Goal: Information Seeking & Learning: Learn about a topic

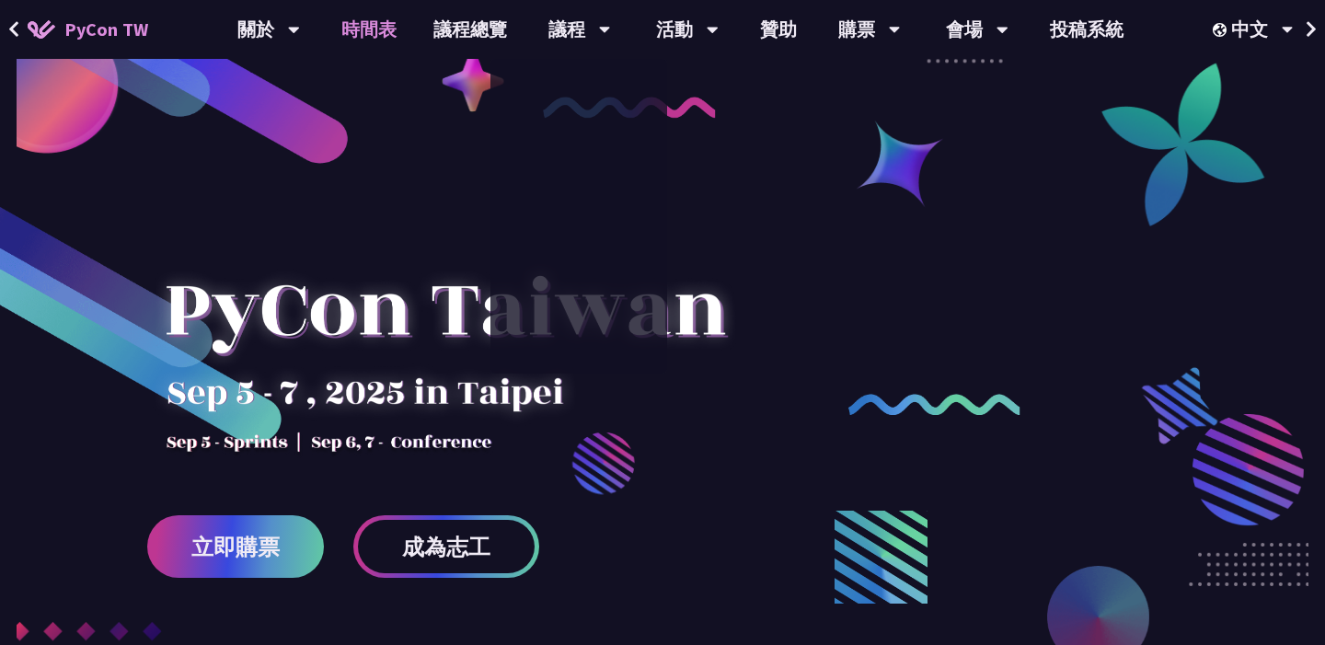
click at [393, 38] on link "時間表" at bounding box center [369, 29] width 92 height 59
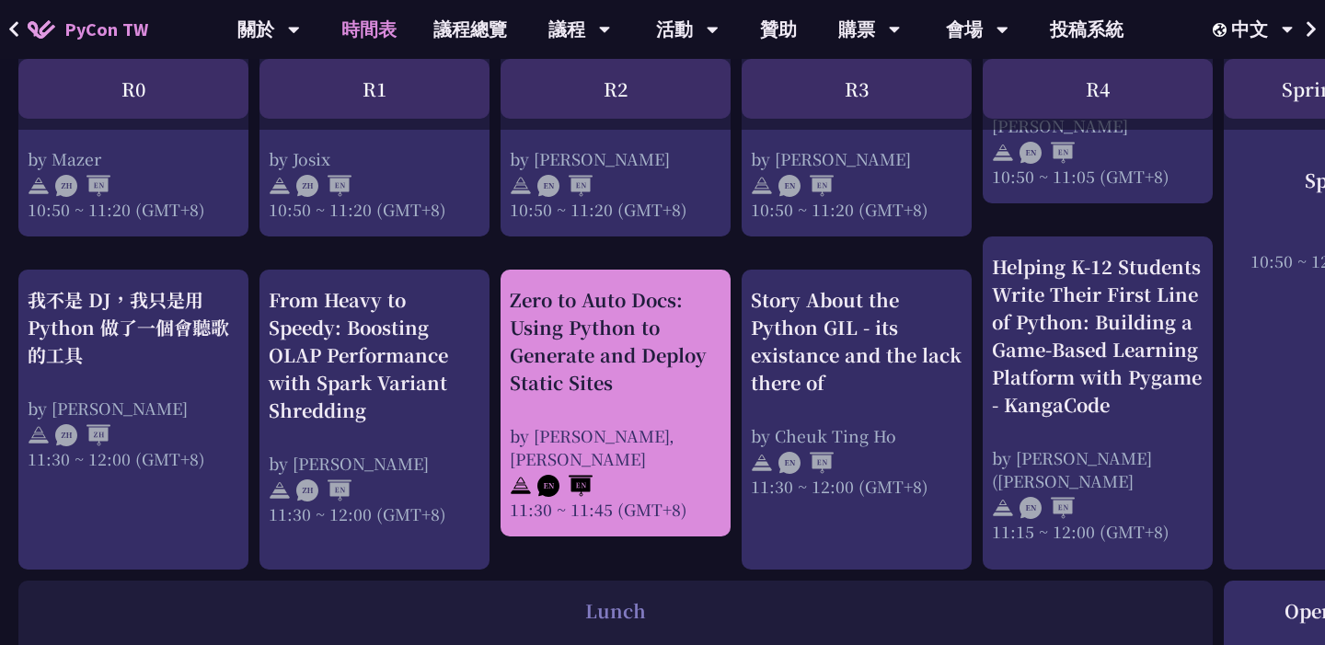
scroll to position [1015, 0]
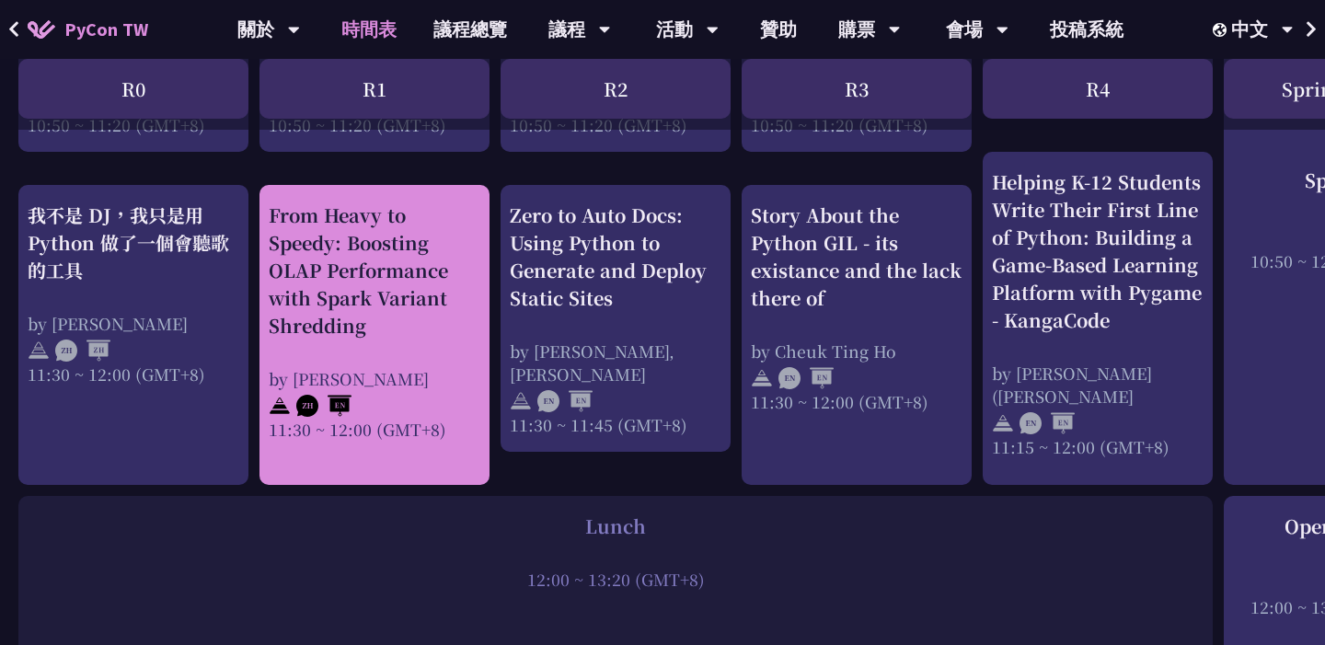
click at [441, 317] on div "From Heavy to Speedy: Boosting OLAP Performance with Spark Variant Shredding" at bounding box center [375, 271] width 212 height 138
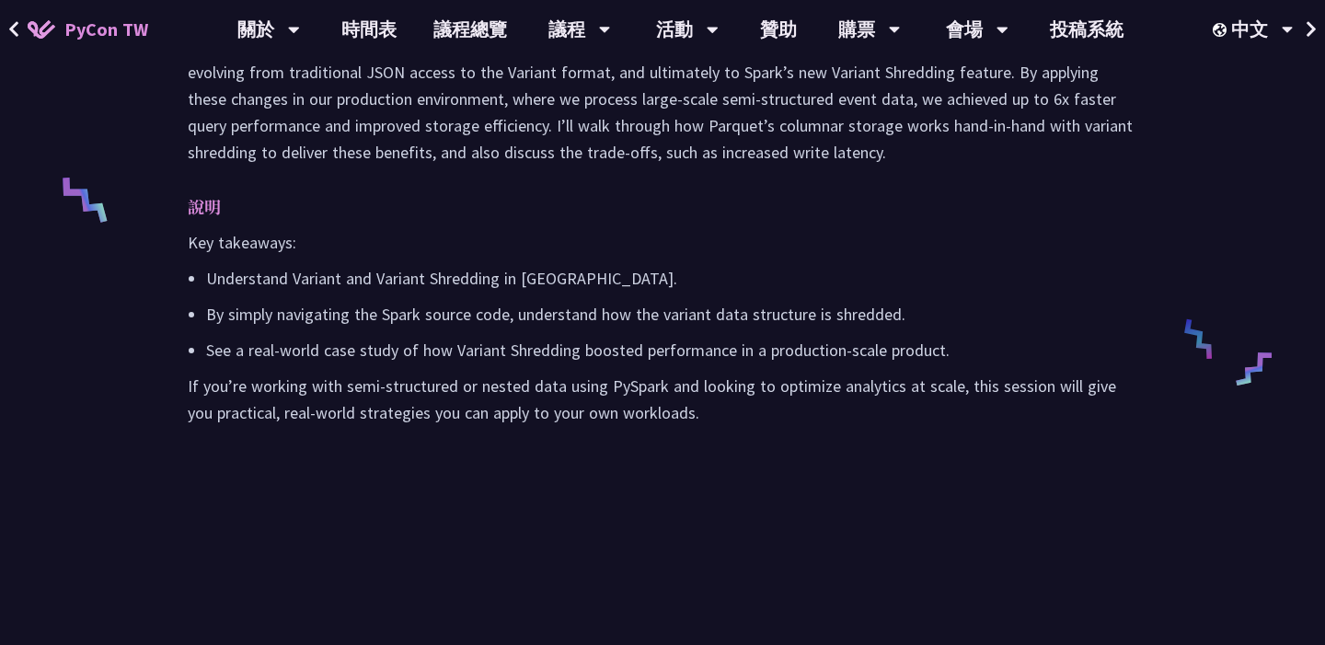
scroll to position [723, 0]
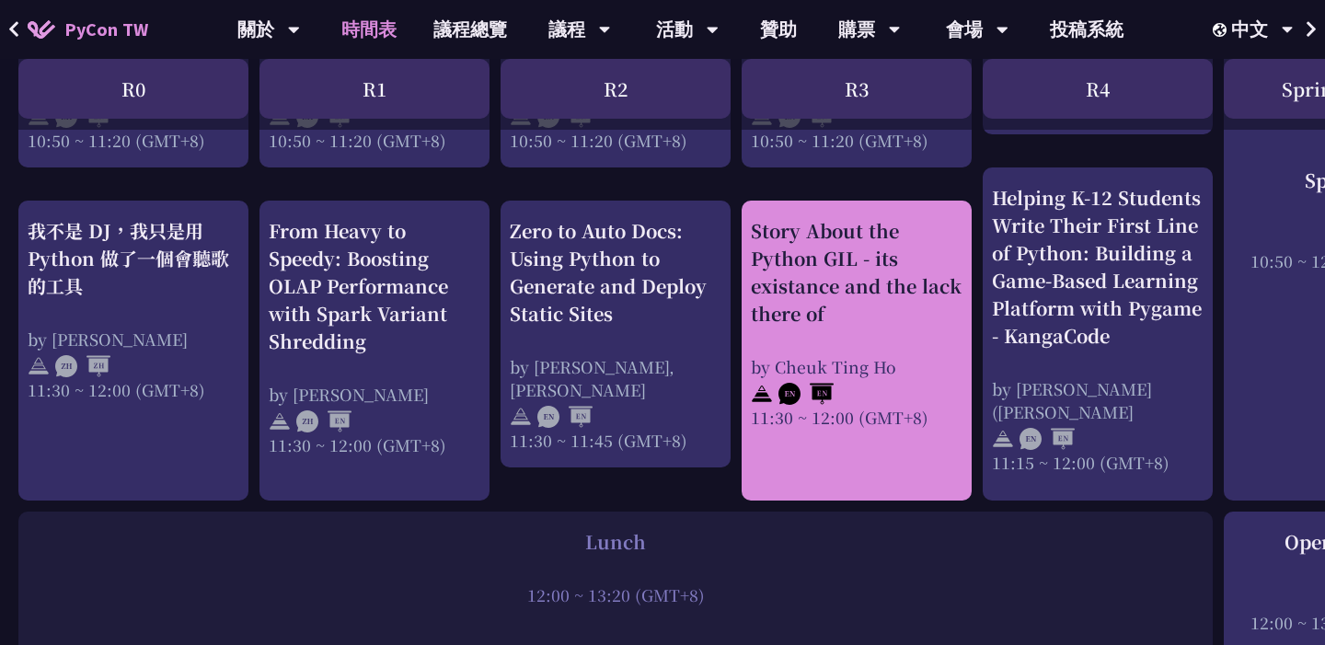
scroll to position [1023, 0]
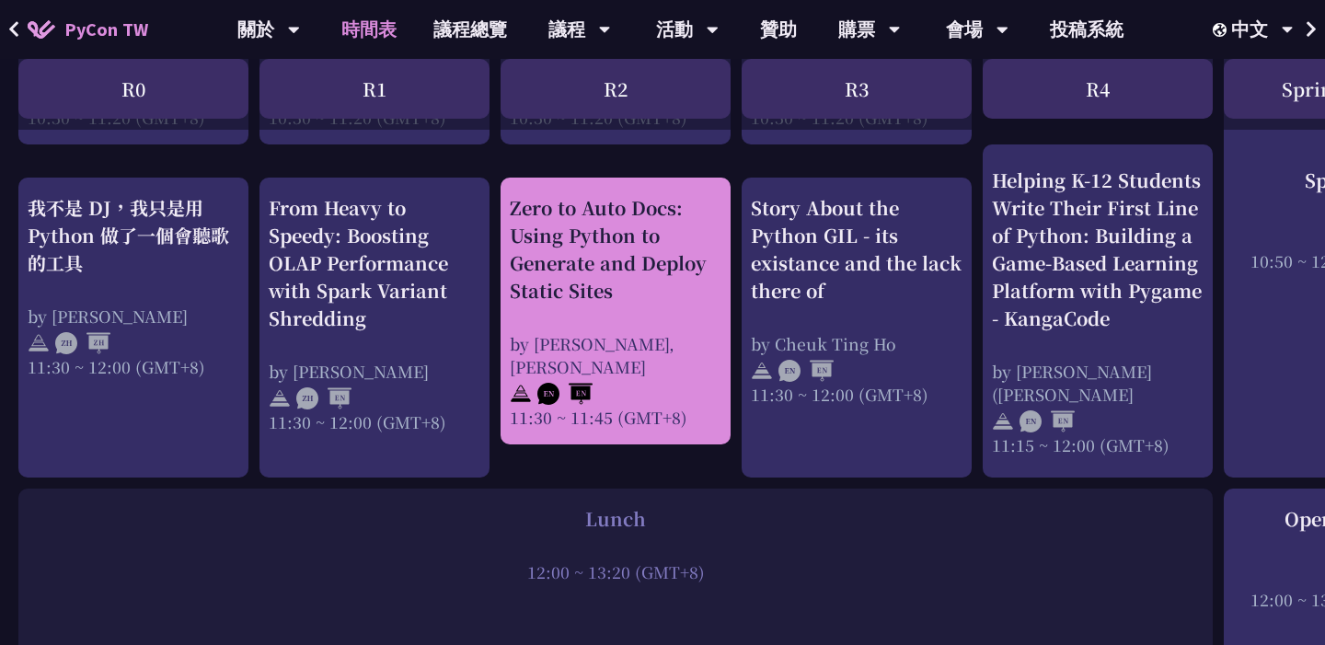
click at [680, 306] on div "Zero to Auto Docs: Using Python to Generate and Deploy Static Sites by [PERSON_…" at bounding box center [616, 311] width 212 height 235
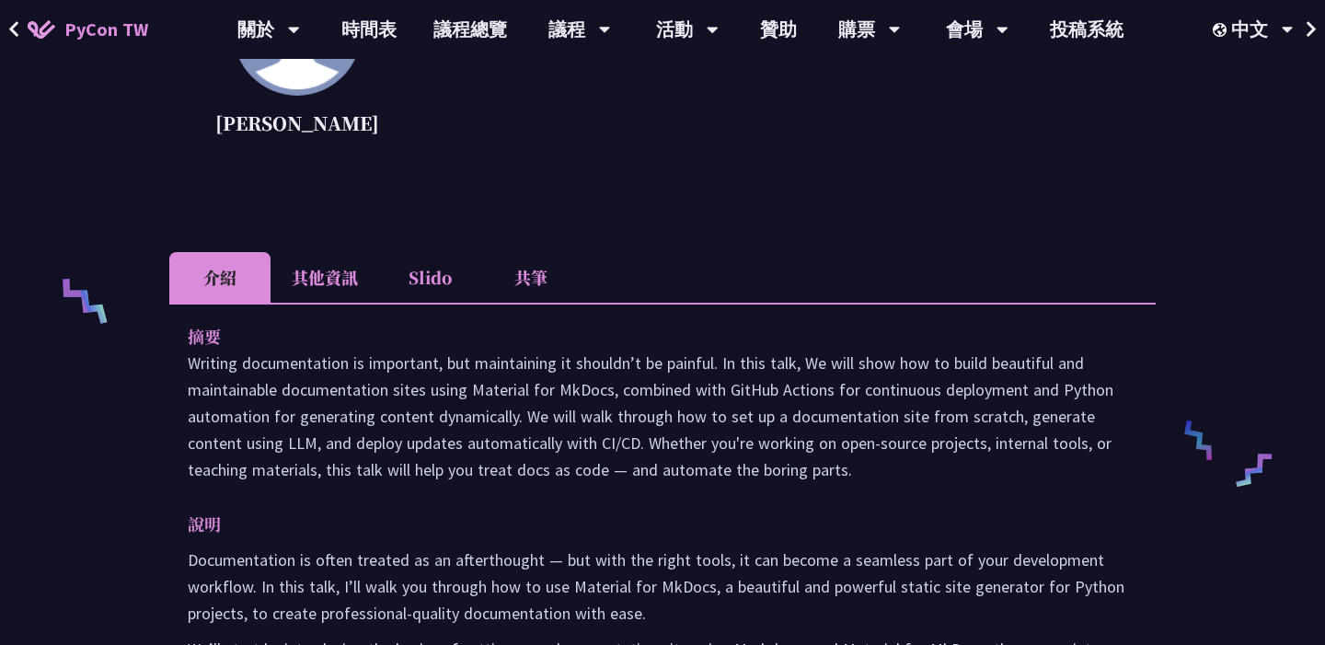
scroll to position [616, 0]
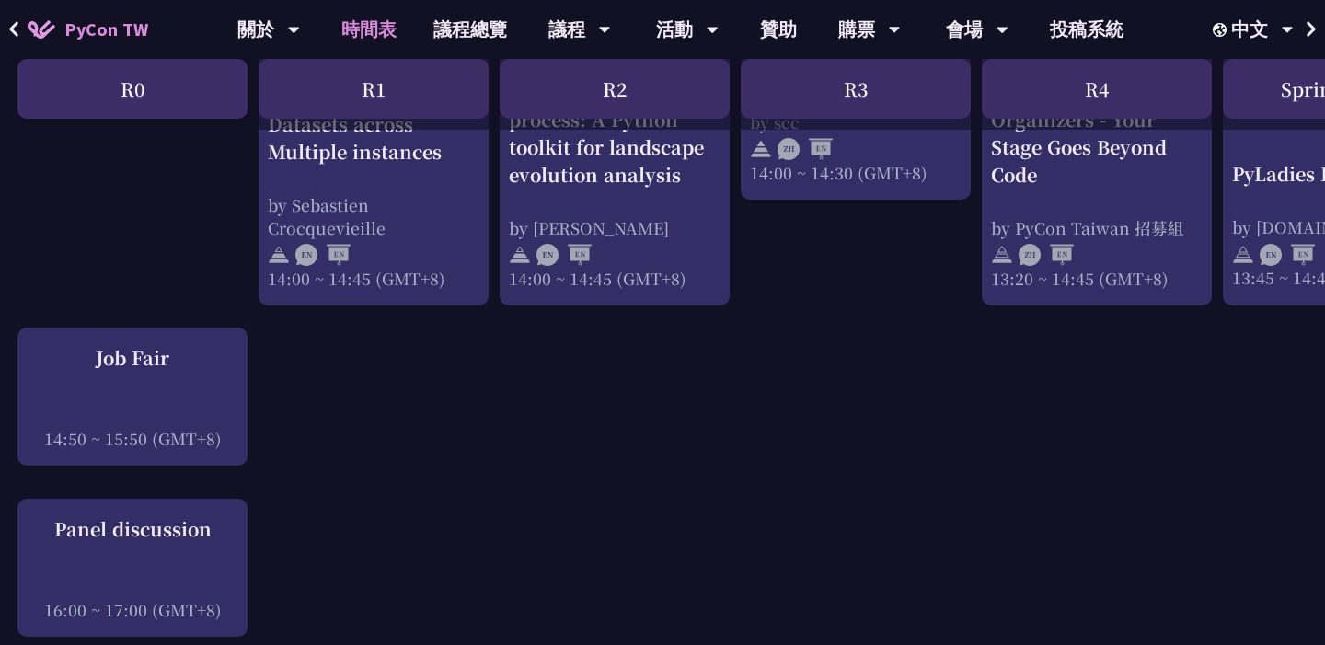
scroll to position [1695, 1]
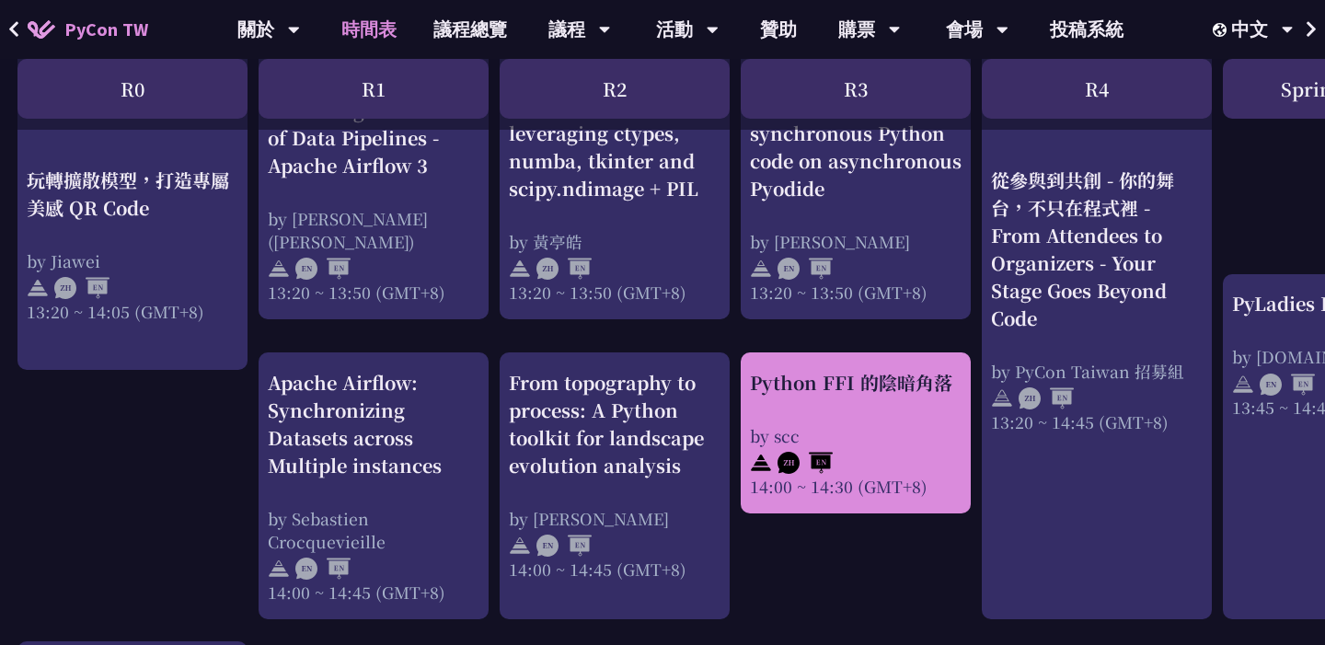
click at [883, 414] on div "Python FFI 的陰暗角落 by scc 14:00 ~ 14:30 (GMT+8)" at bounding box center [856, 433] width 212 height 129
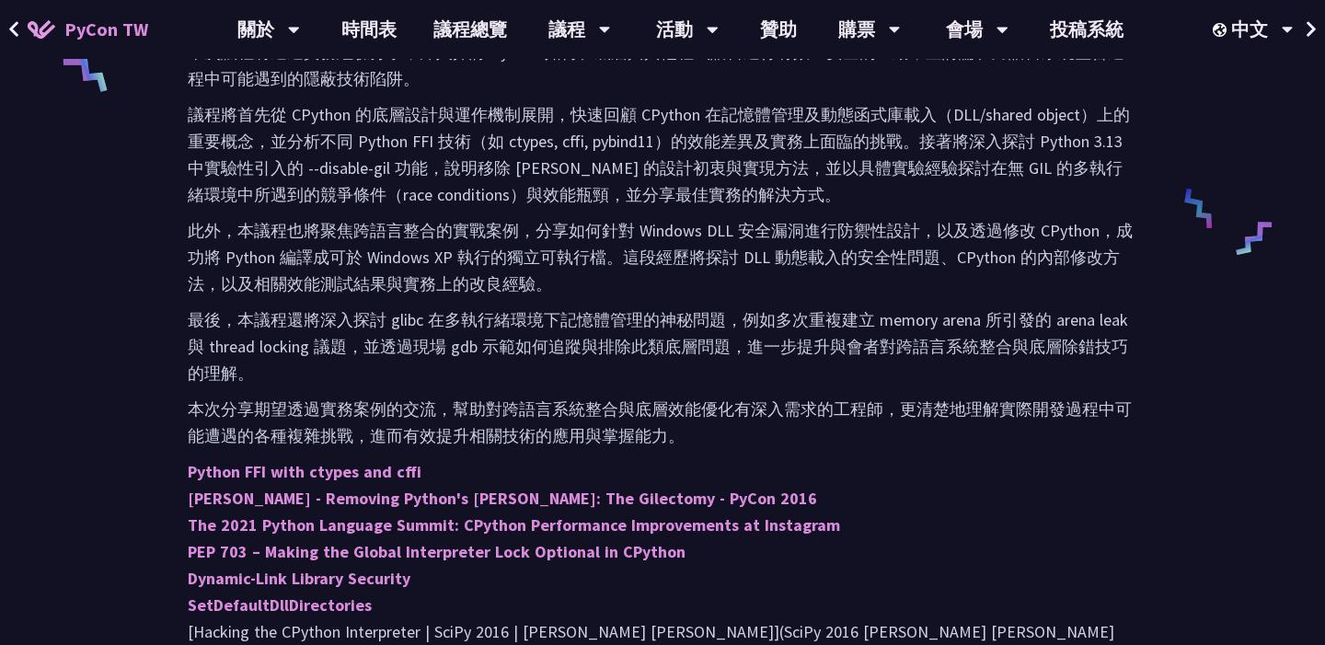
scroll to position [1085, 0]
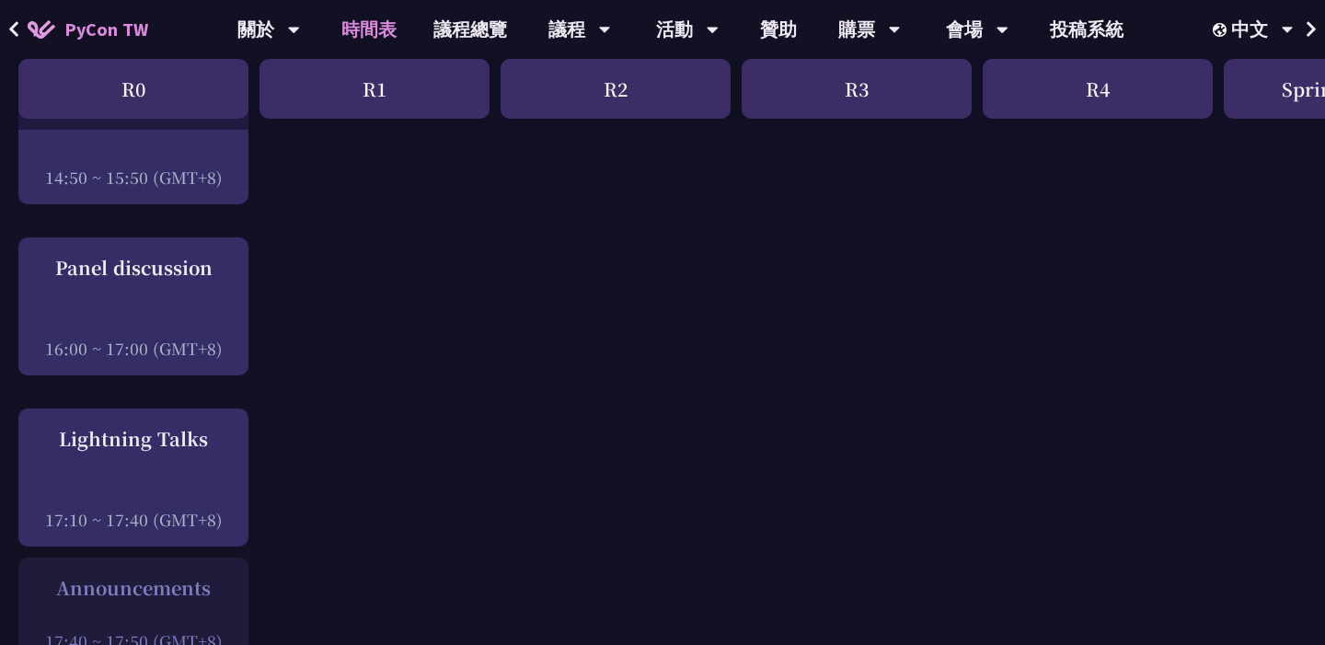
scroll to position [2268, 0]
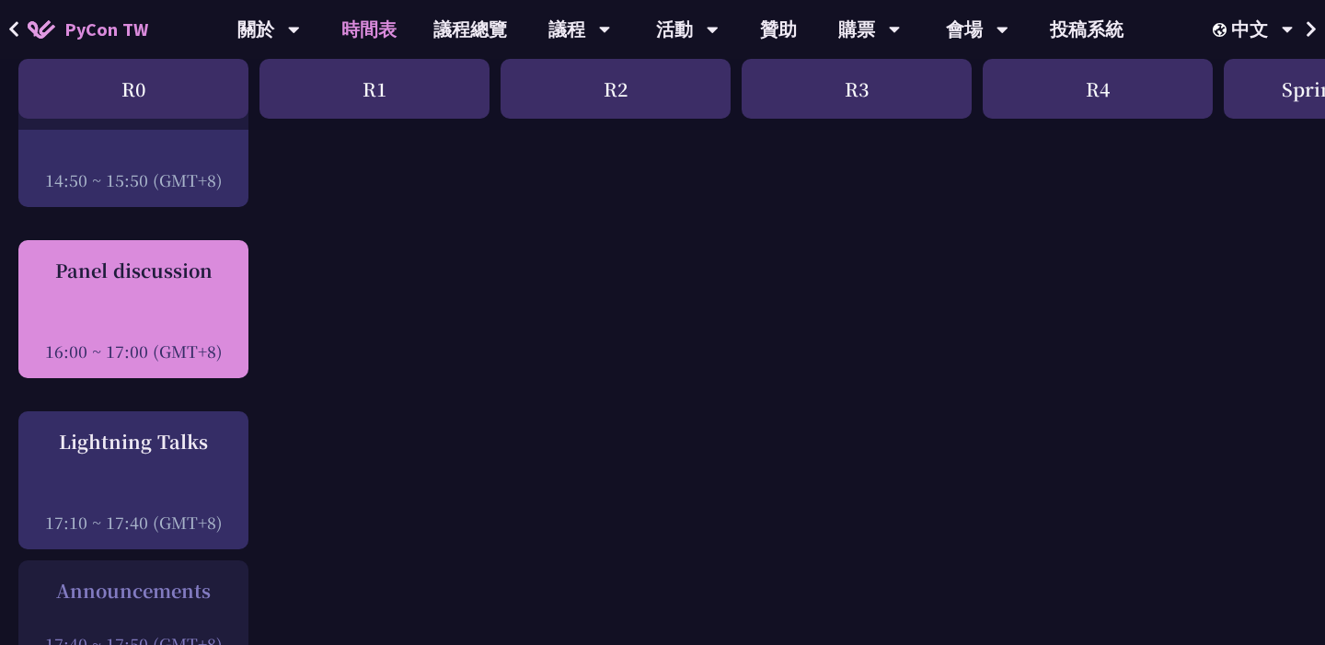
click at [214, 302] on div "Panel discussion 16:00 ~ 17:00 (GMT+8)" at bounding box center [134, 310] width 212 height 106
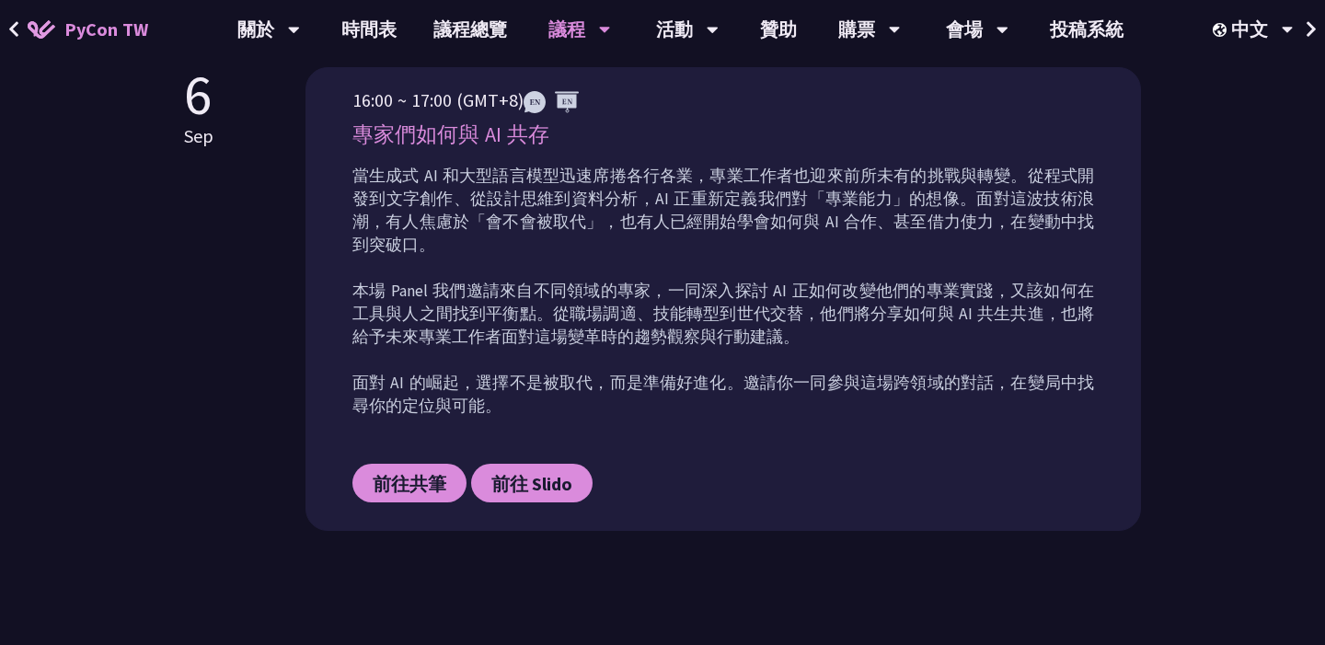
scroll to position [829, 0]
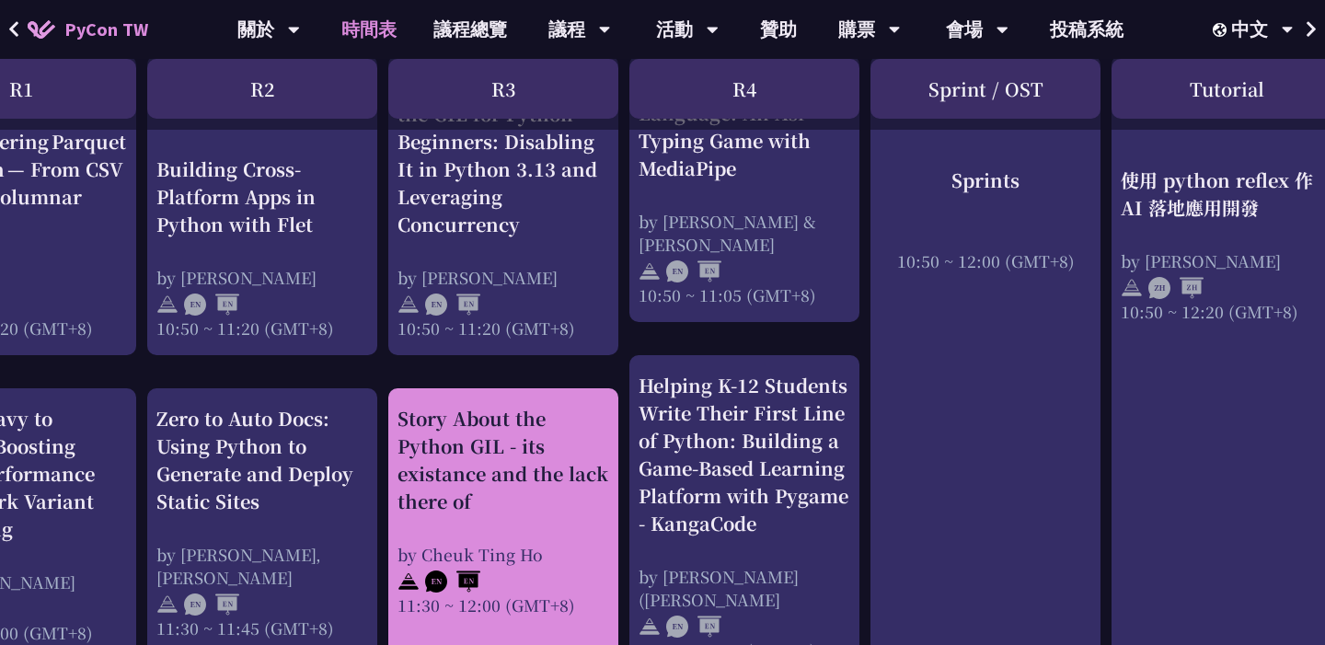
scroll to position [812, 606]
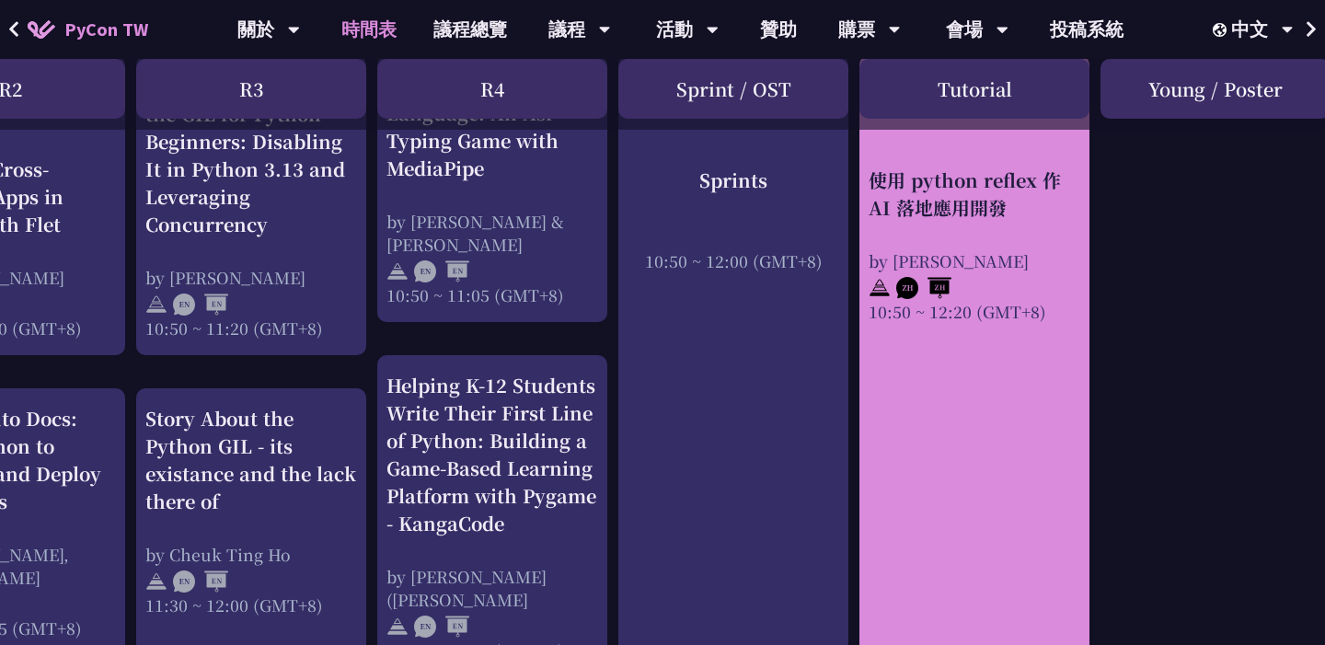
click at [978, 388] on link "使用 python reflex 作 AI 落地應用開發 by [PERSON_NAME] 10:50 ~ 12:20 (GMT+8)" at bounding box center [975, 394] width 212 height 645
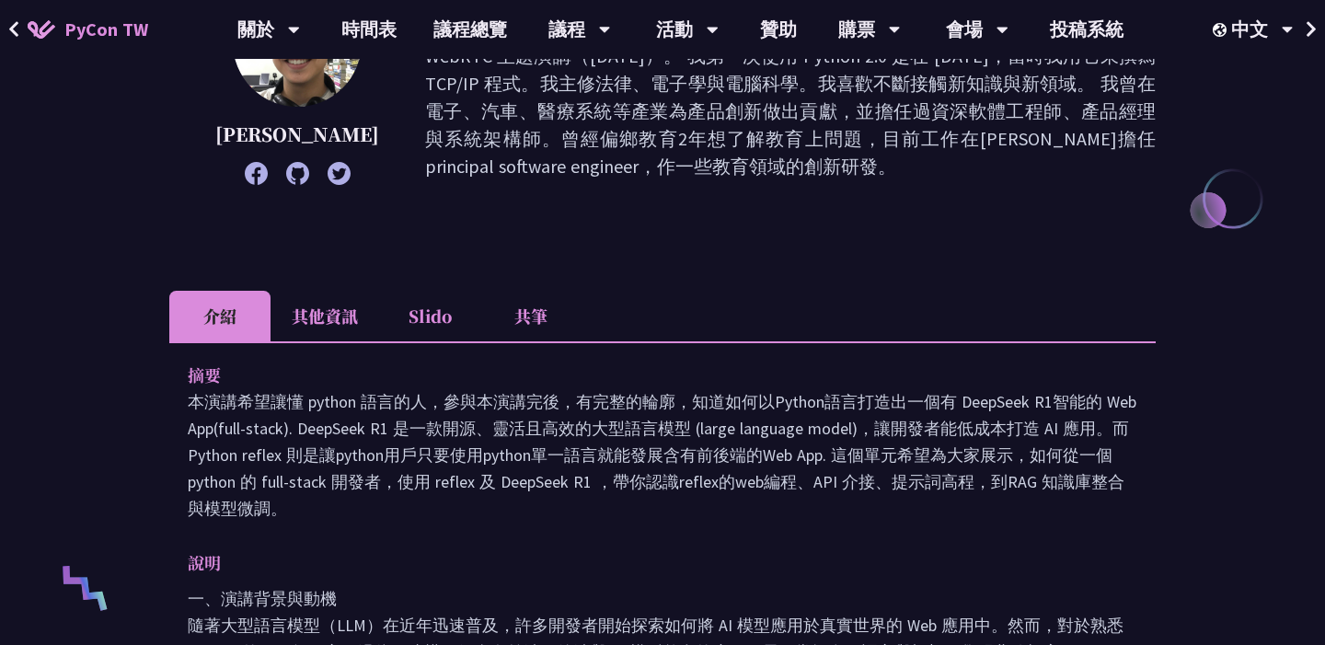
scroll to position [406, 0]
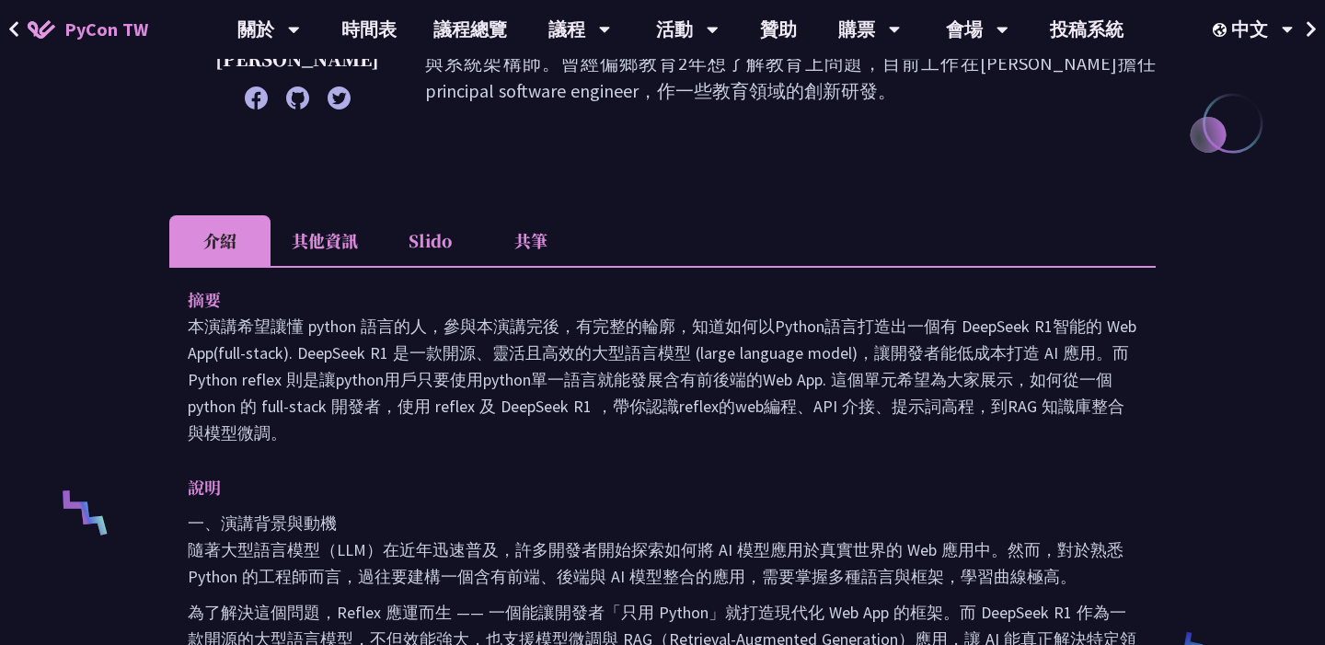
click at [532, 256] on li "共筆" at bounding box center [530, 240] width 101 height 51
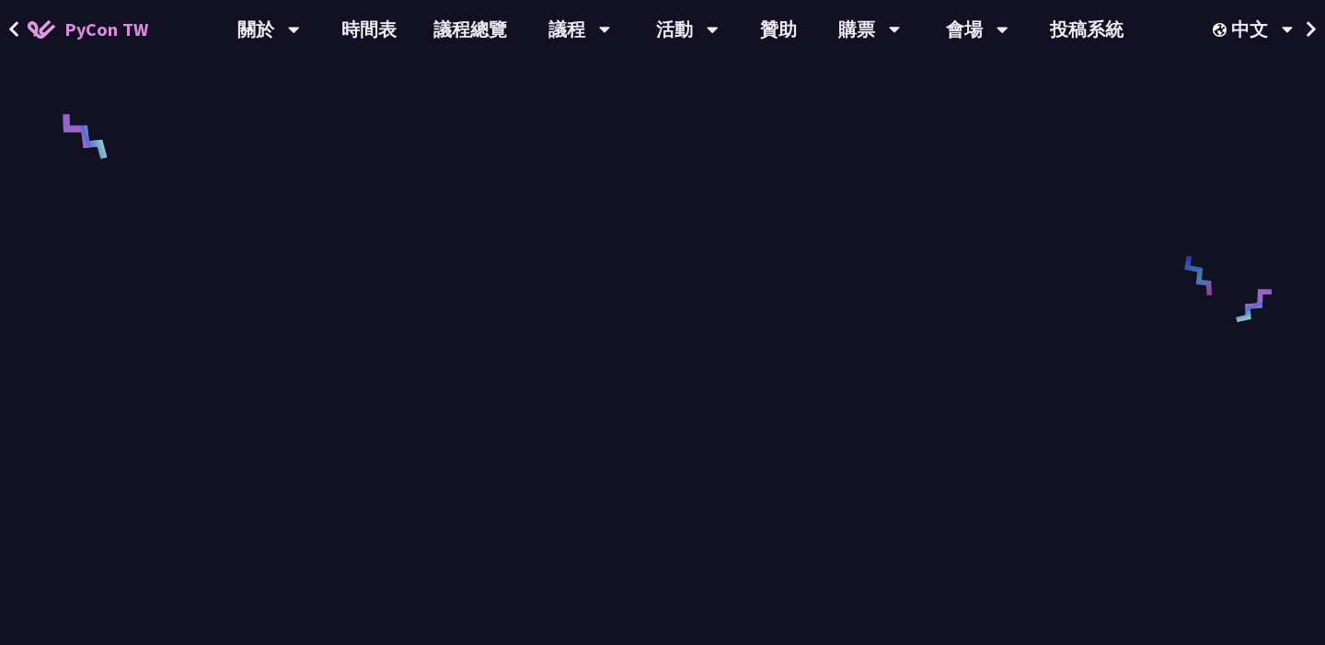
scroll to position [768, 0]
click at [446, 32] on link "議程總覽" at bounding box center [470, 29] width 110 height 59
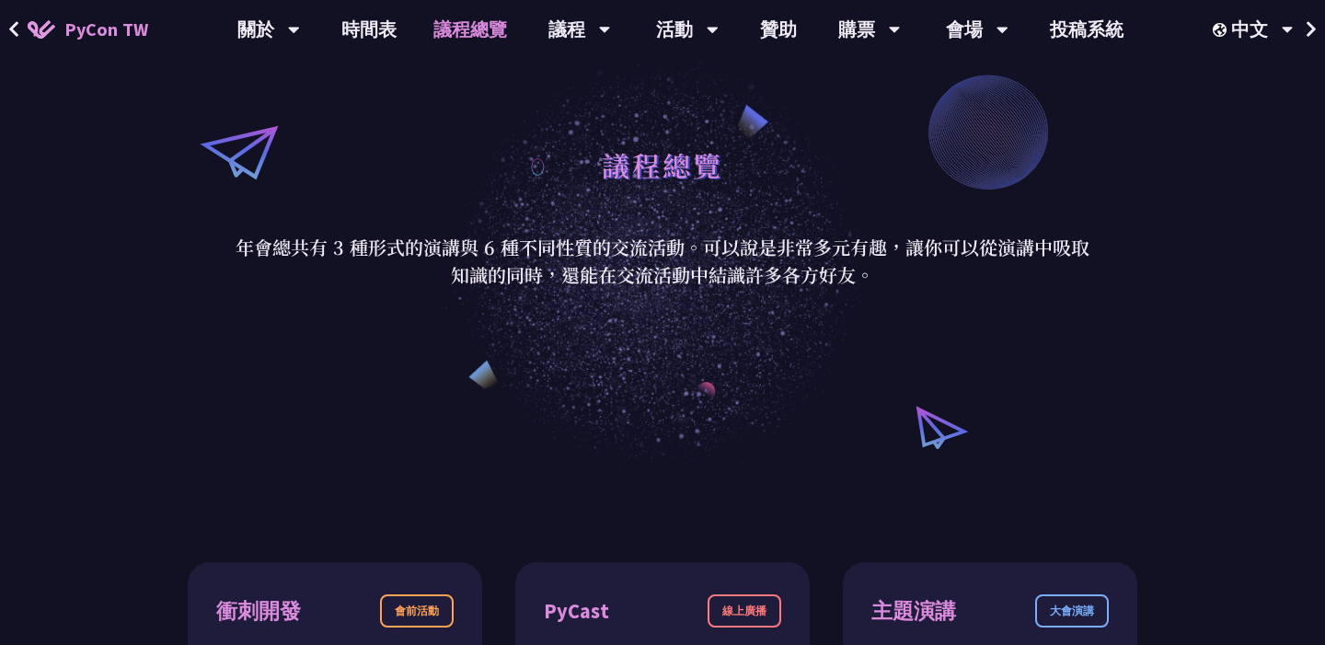
scroll to position [364, 0]
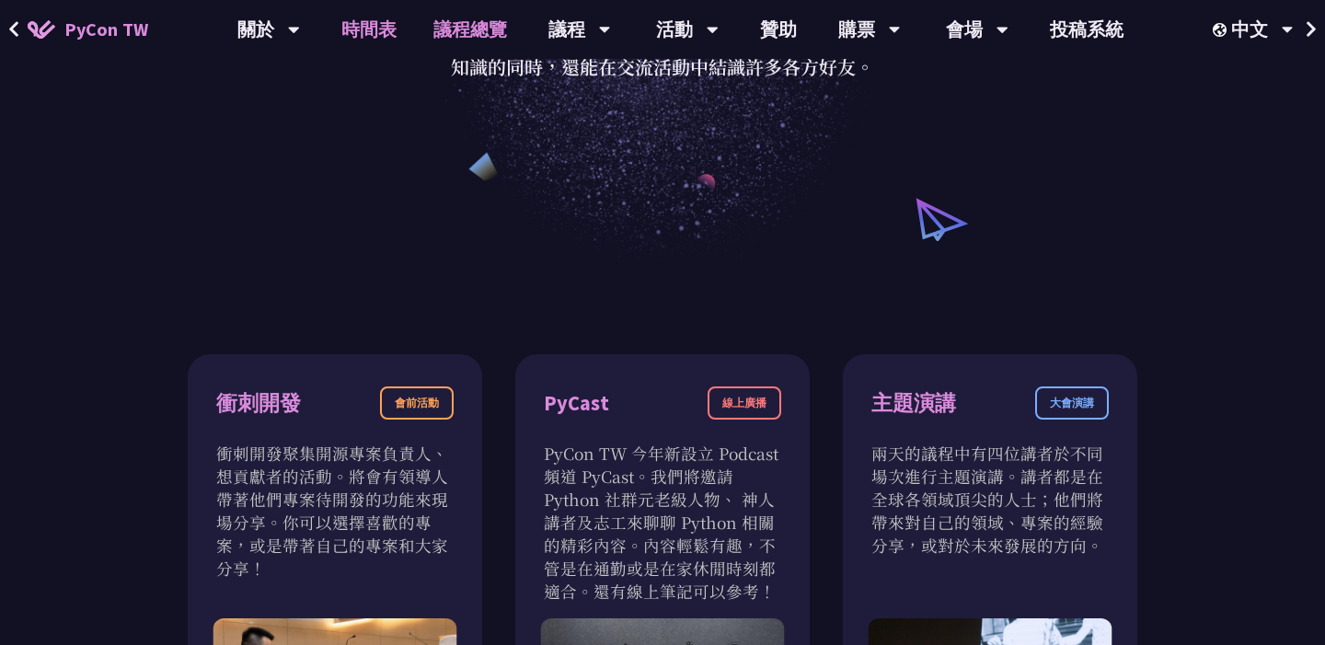
click at [386, 17] on link "時間表" at bounding box center [369, 29] width 92 height 59
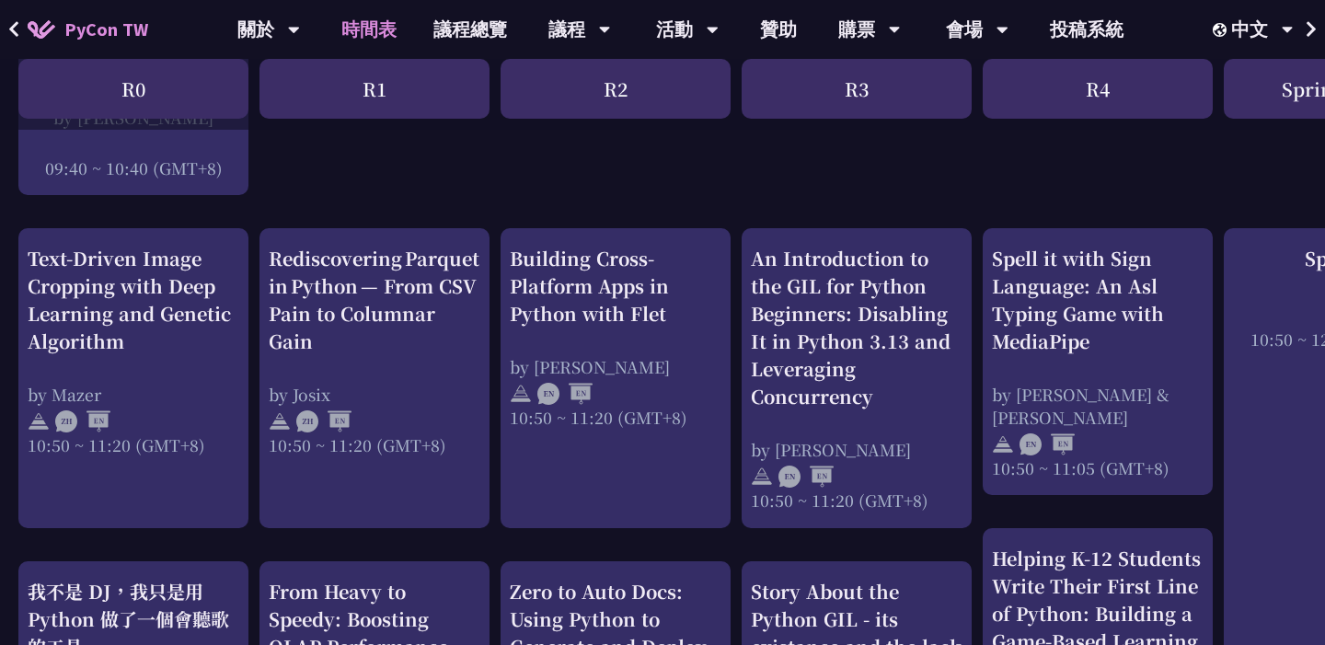
scroll to position [543, 0]
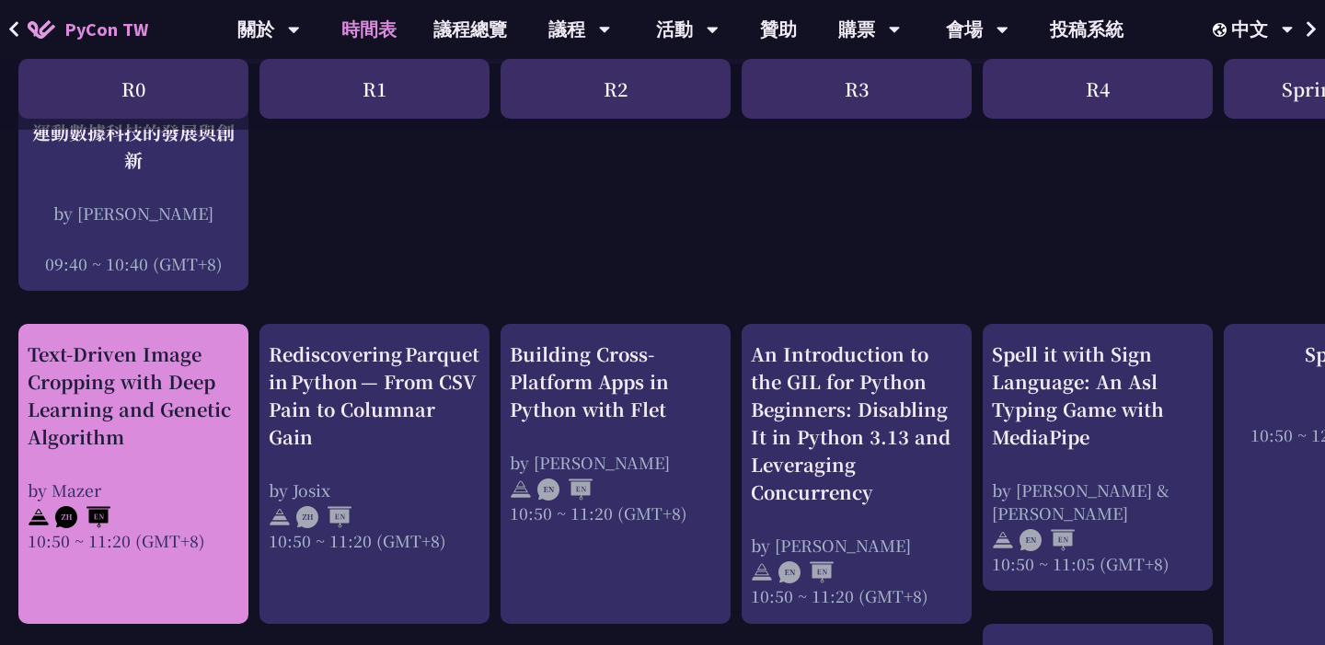
click at [212, 412] on div "Text-Driven Image Cropping with Deep Learning and Genetic Algorithm" at bounding box center [134, 396] width 212 height 110
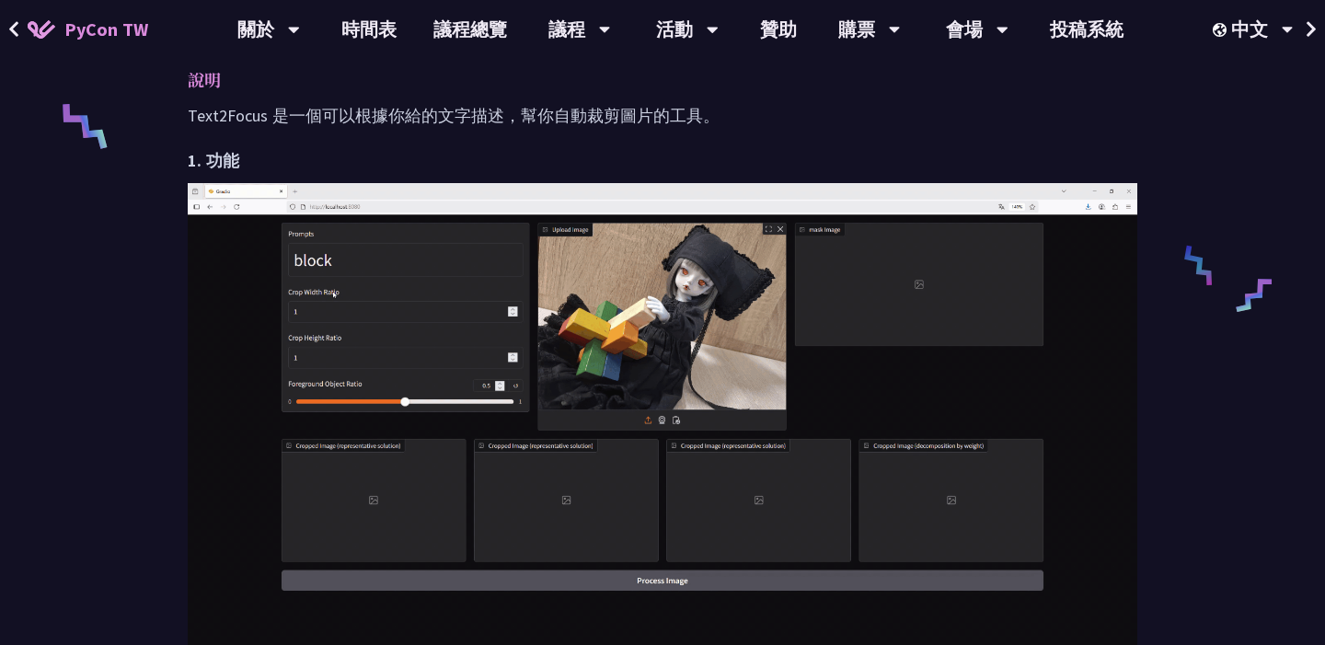
scroll to position [490, 0]
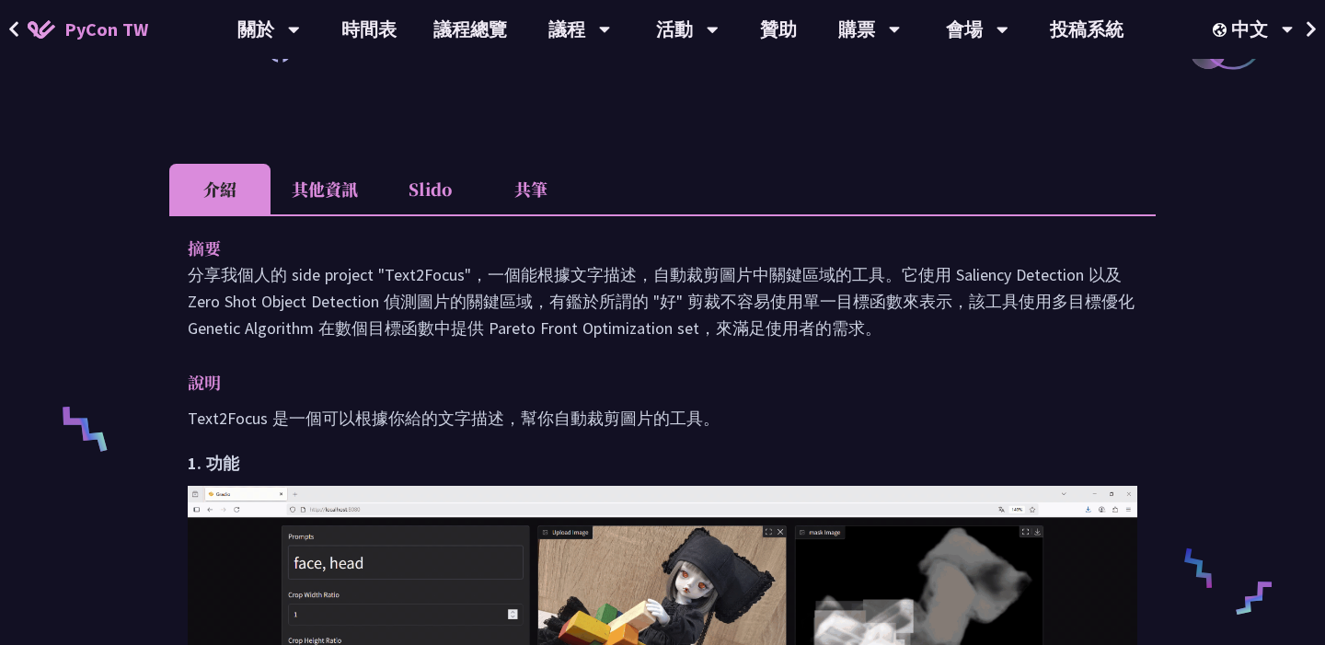
click at [549, 165] on li "共筆" at bounding box center [530, 189] width 101 height 51
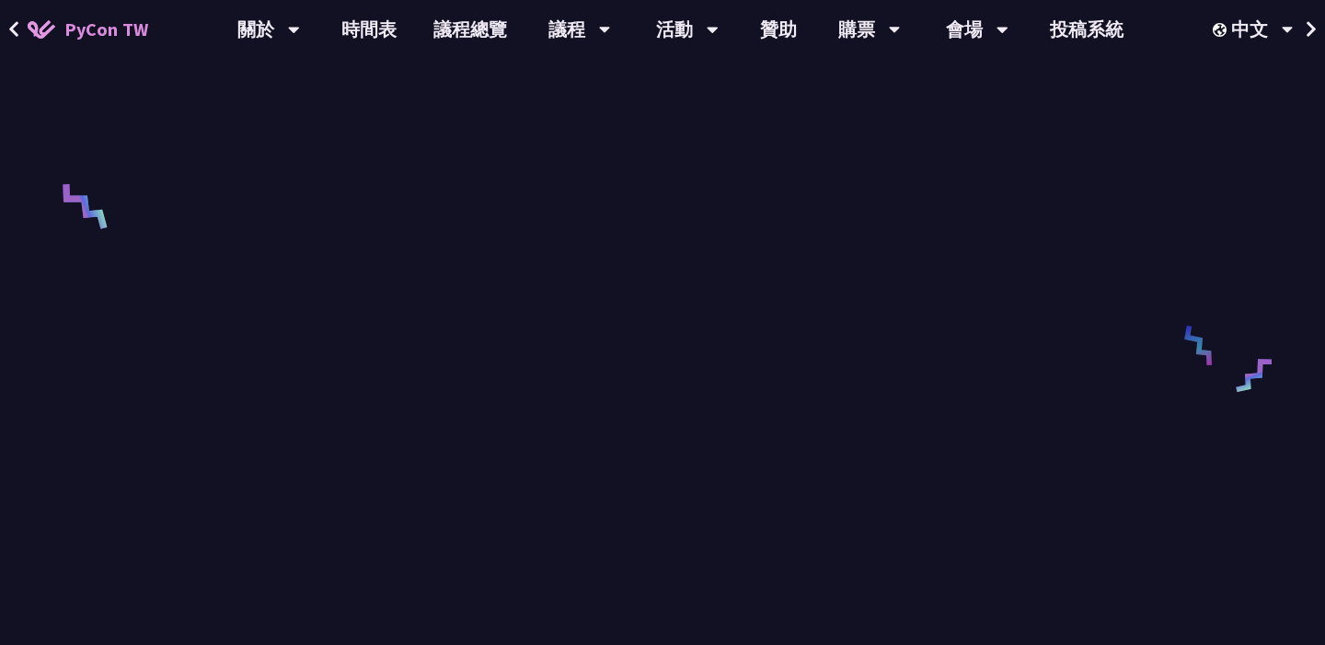
scroll to position [650, 0]
click at [75, 147] on div "Text-Driven Image Cropping with Deep Learning and Genetic [PERSON_NAME] I am Ma…" at bounding box center [662, 420] width 1325 height 2140
click at [16, 32] on icon at bounding box center [13, 29] width 9 height 16
click at [375, 21] on link "時間表" at bounding box center [369, 29] width 92 height 59
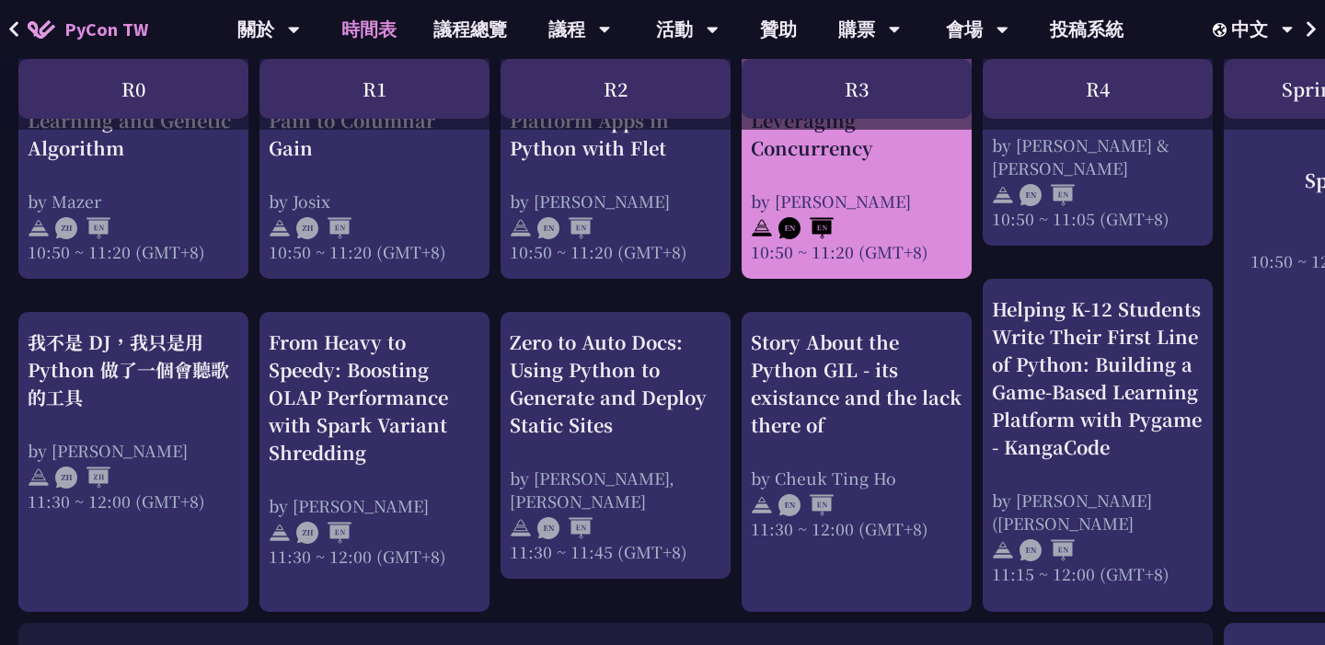
scroll to position [889, 0]
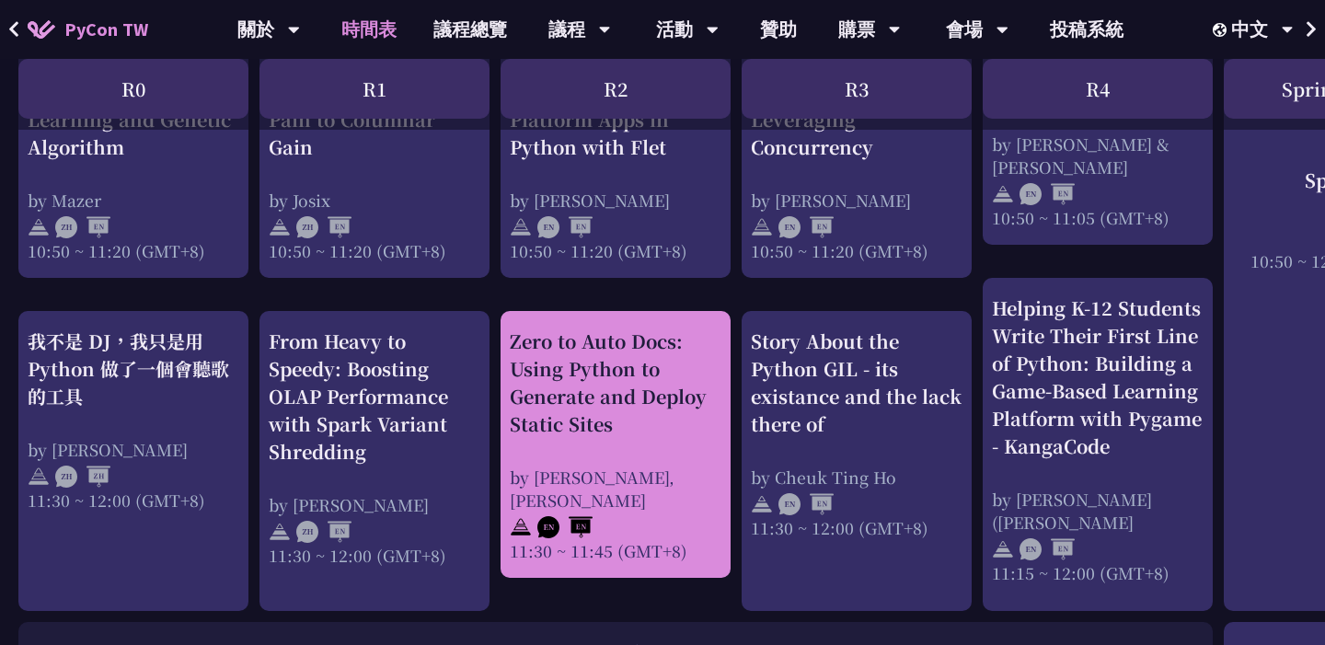
click at [631, 389] on div "Zero to Auto Docs: Using Python to Generate and Deploy Static Sites" at bounding box center [616, 383] width 212 height 110
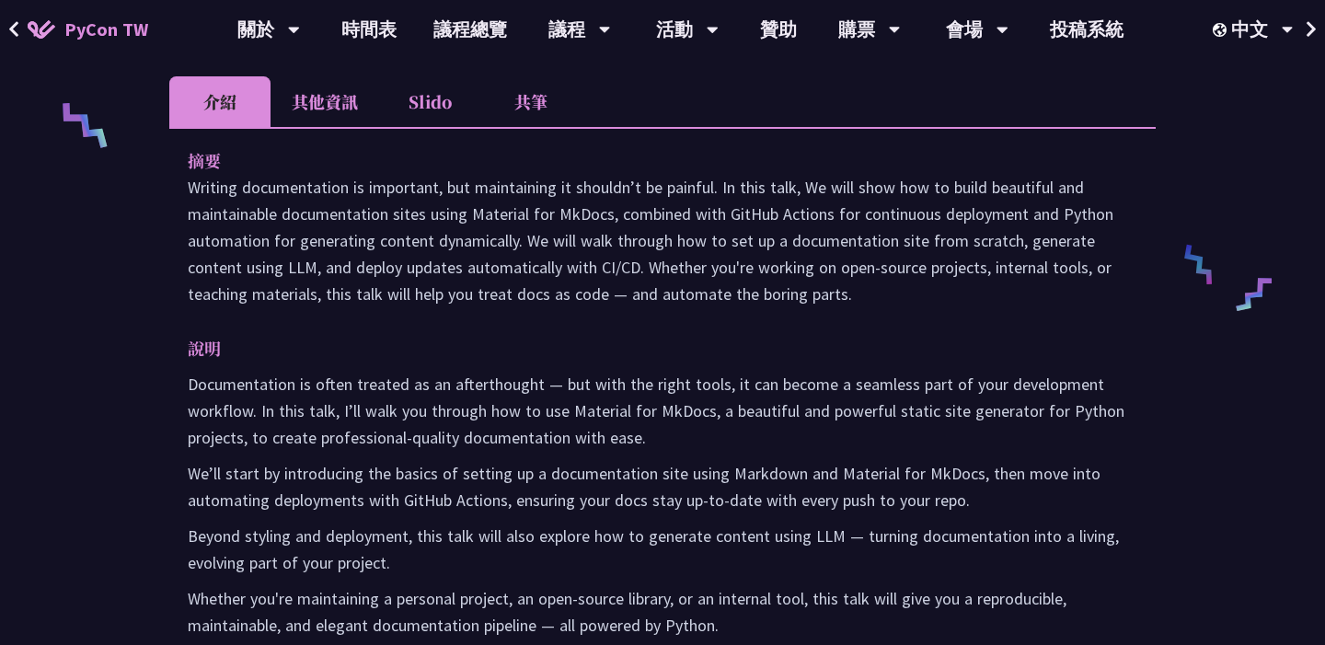
scroll to position [787, 0]
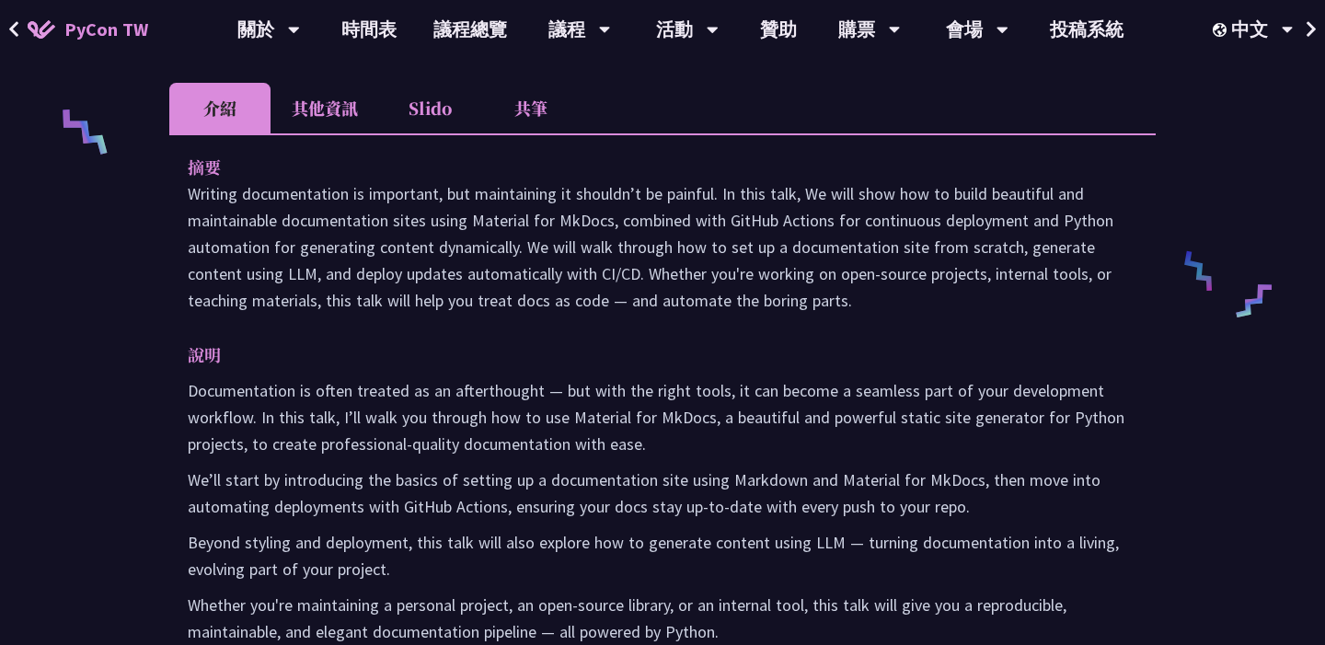
click at [539, 111] on li "共筆" at bounding box center [530, 108] width 101 height 51
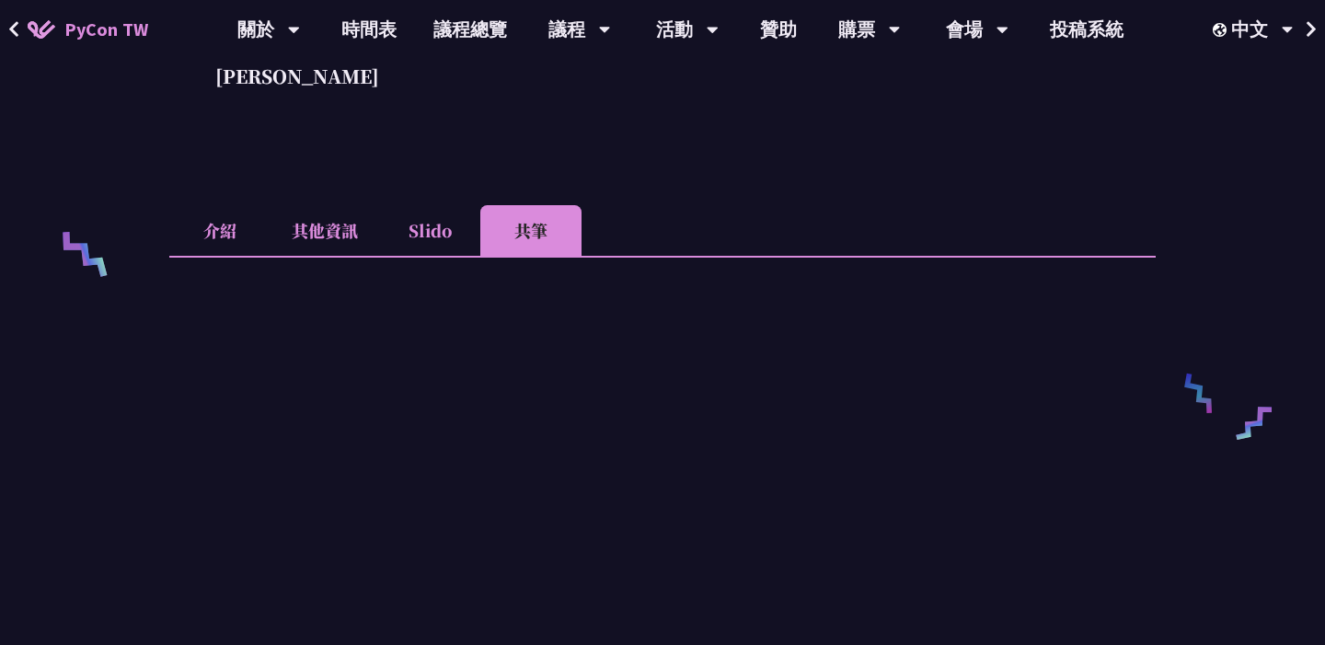
scroll to position [420, 0]
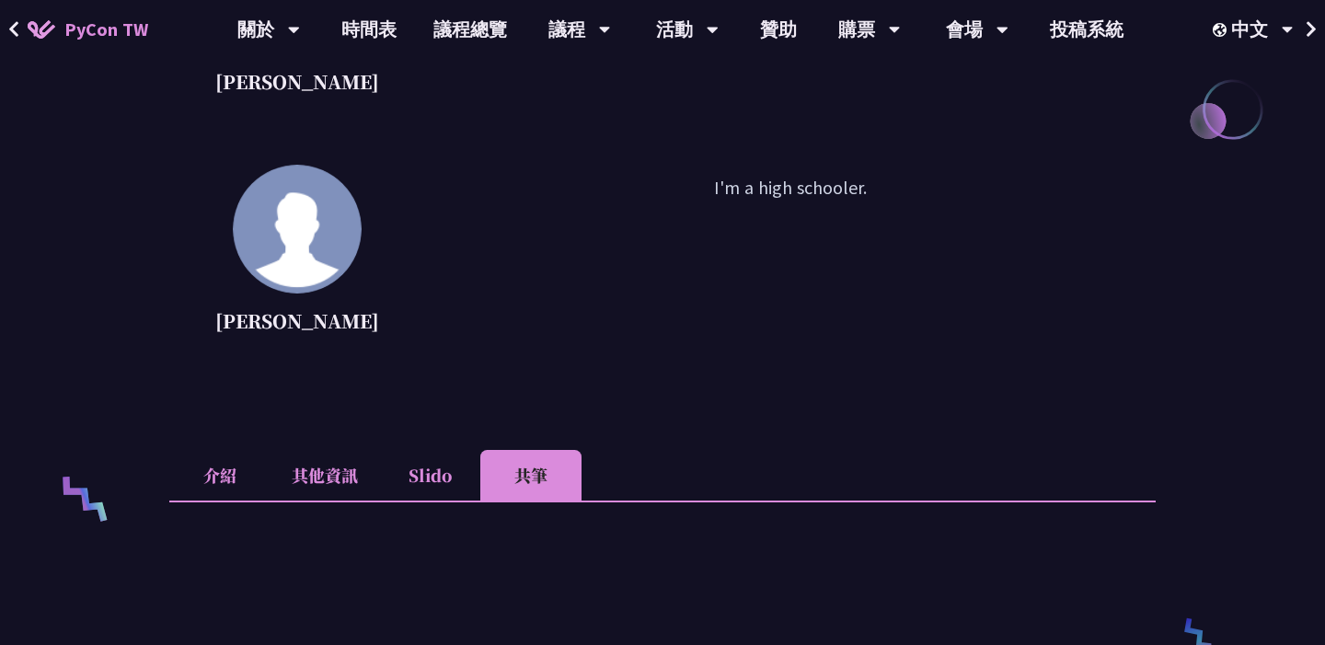
click at [442, 465] on li "Slido" at bounding box center [429, 475] width 101 height 51
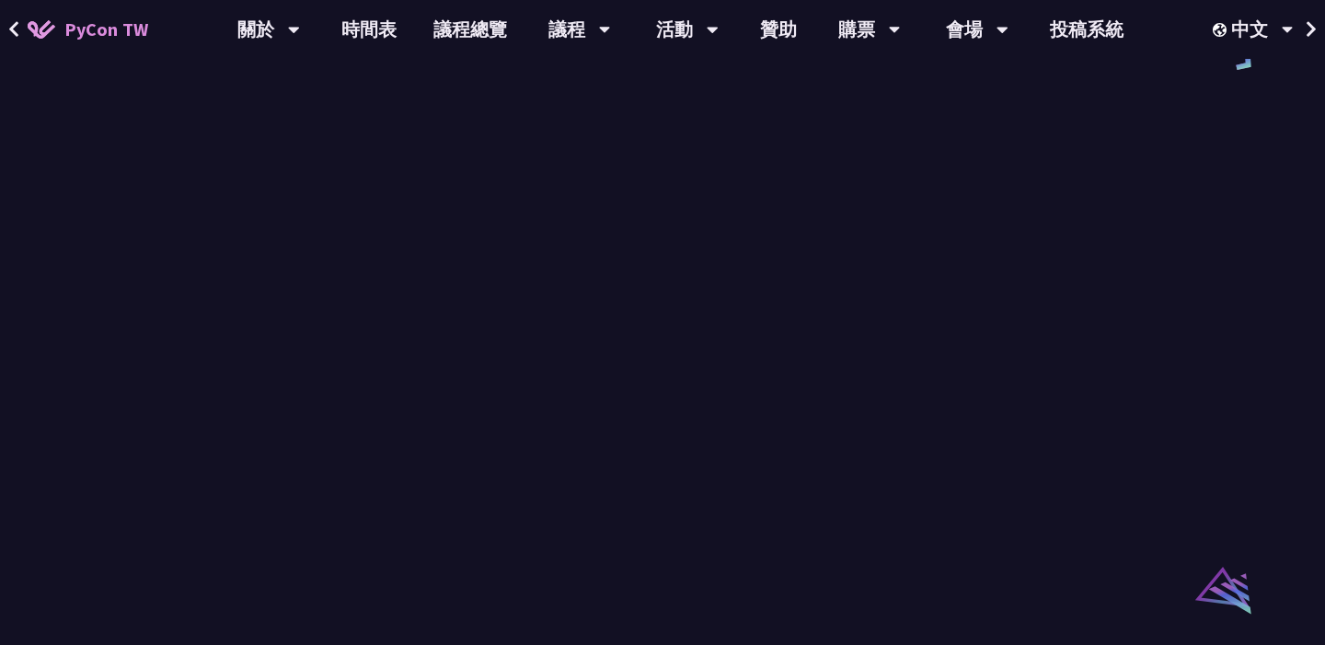
scroll to position [602, 0]
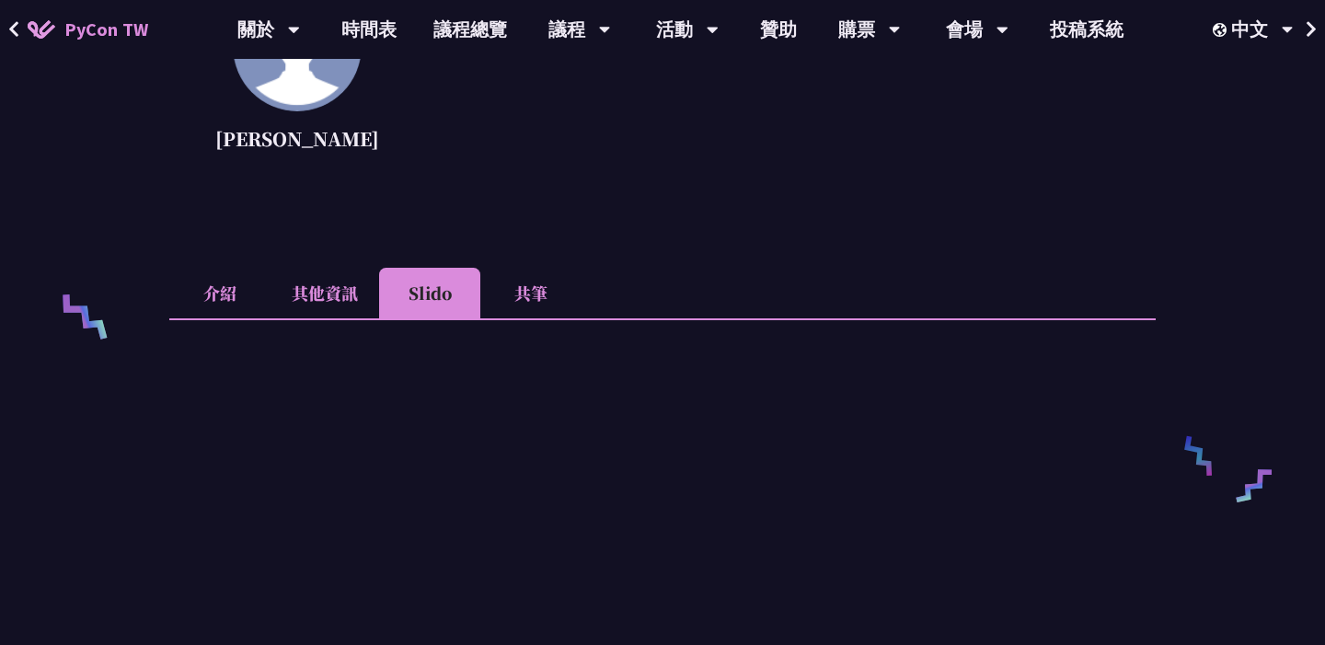
click at [562, 284] on li "共筆" at bounding box center [530, 293] width 101 height 51
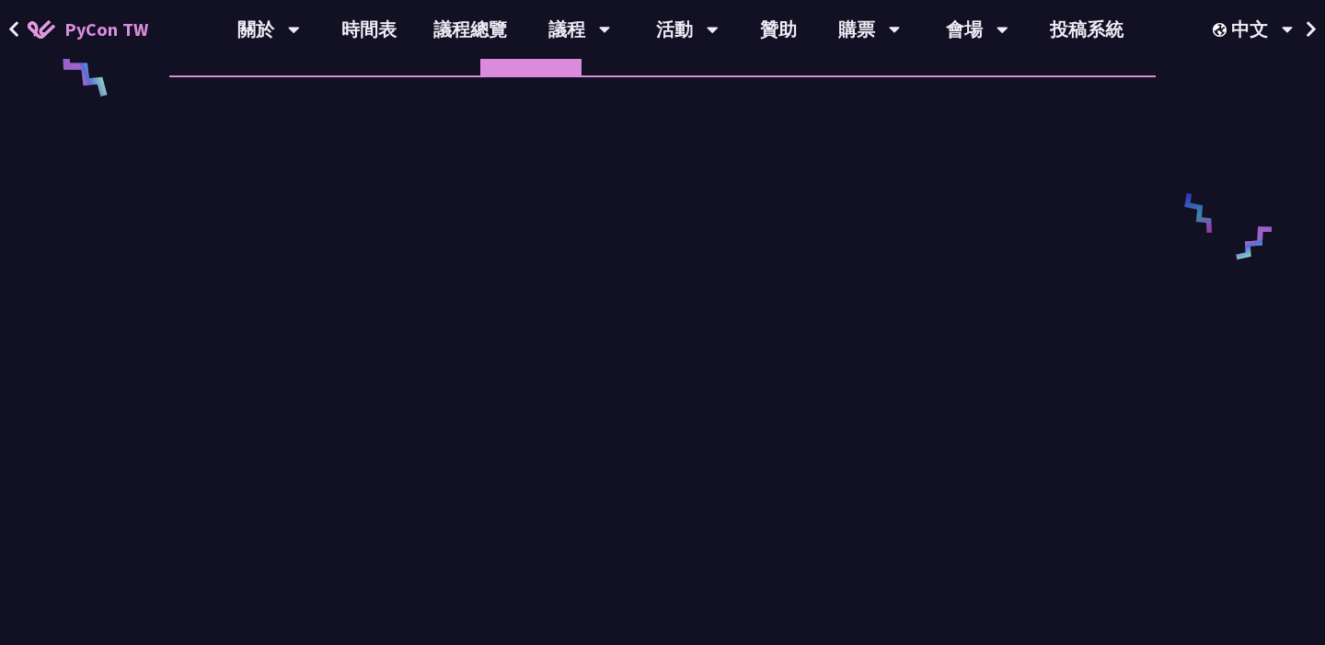
scroll to position [685, 0]
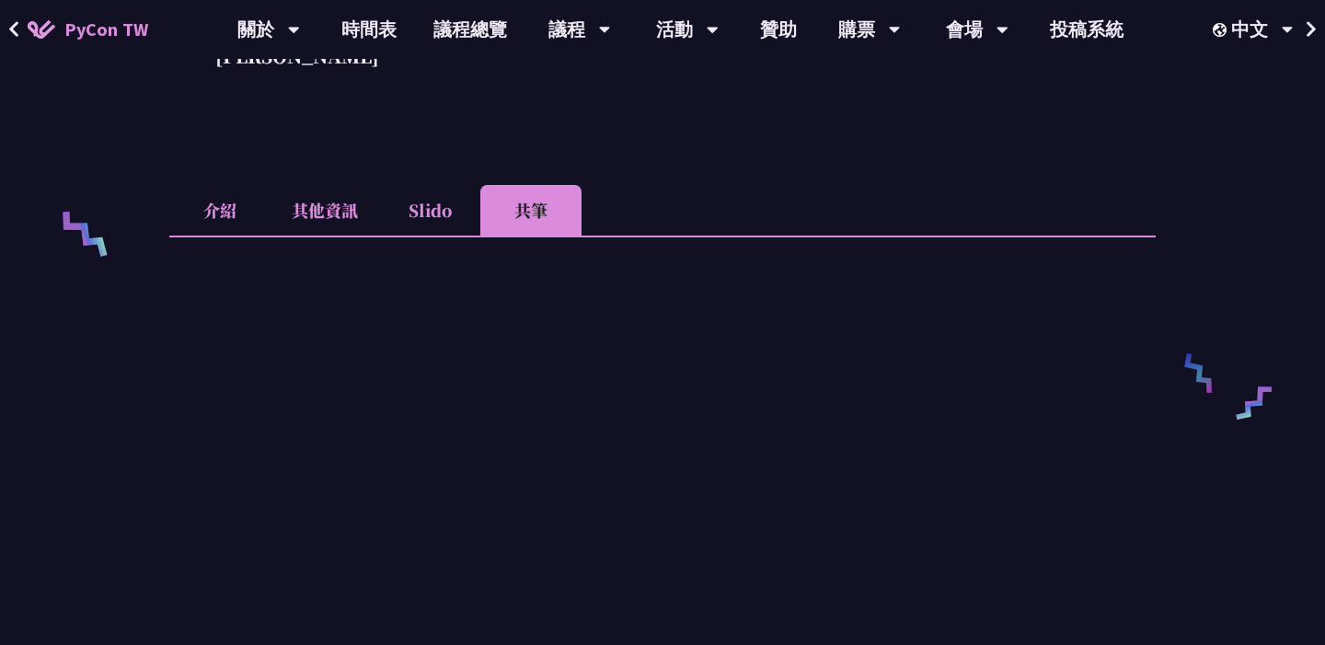
click at [430, 203] on li "Slido" at bounding box center [429, 210] width 101 height 51
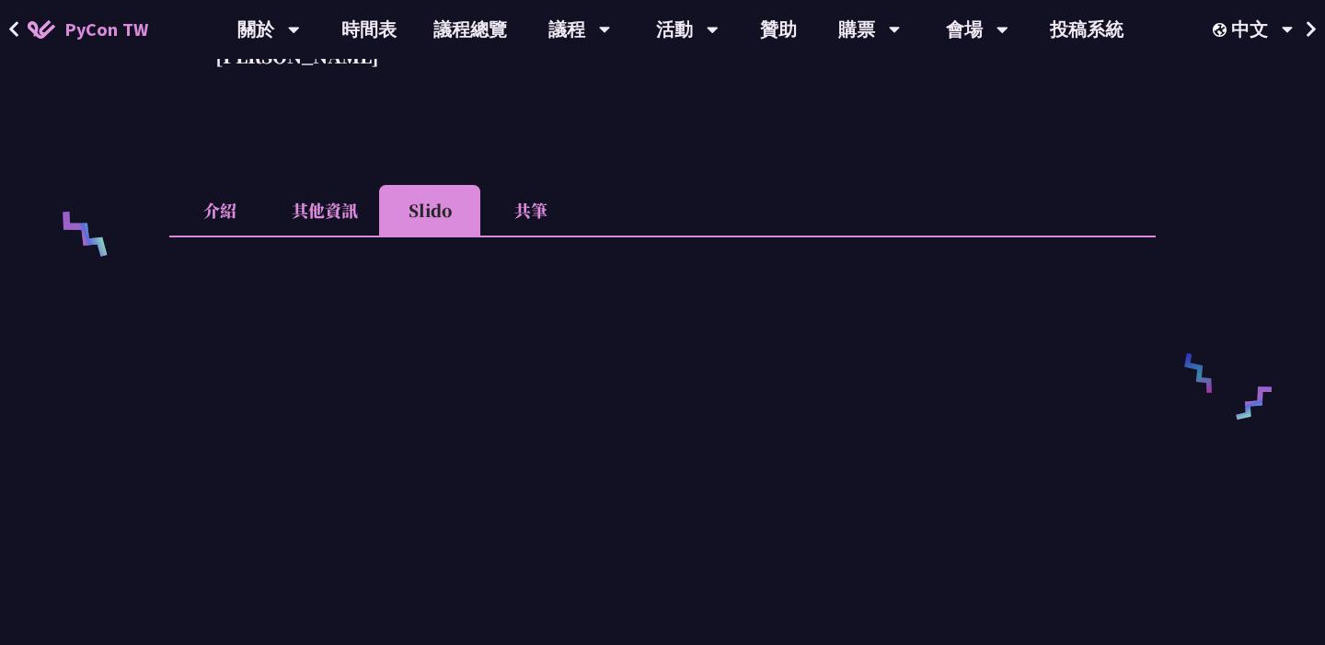
click at [540, 200] on li "共筆" at bounding box center [530, 210] width 101 height 51
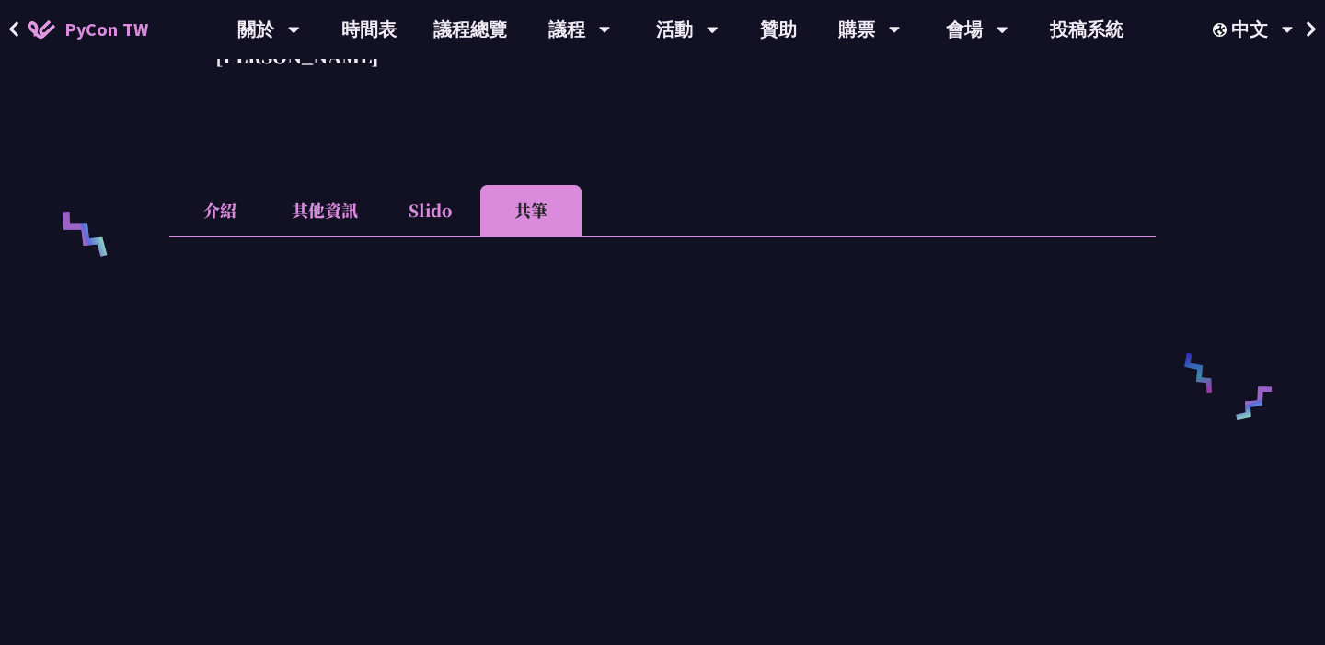
click at [416, 209] on li "Slido" at bounding box center [429, 210] width 101 height 51
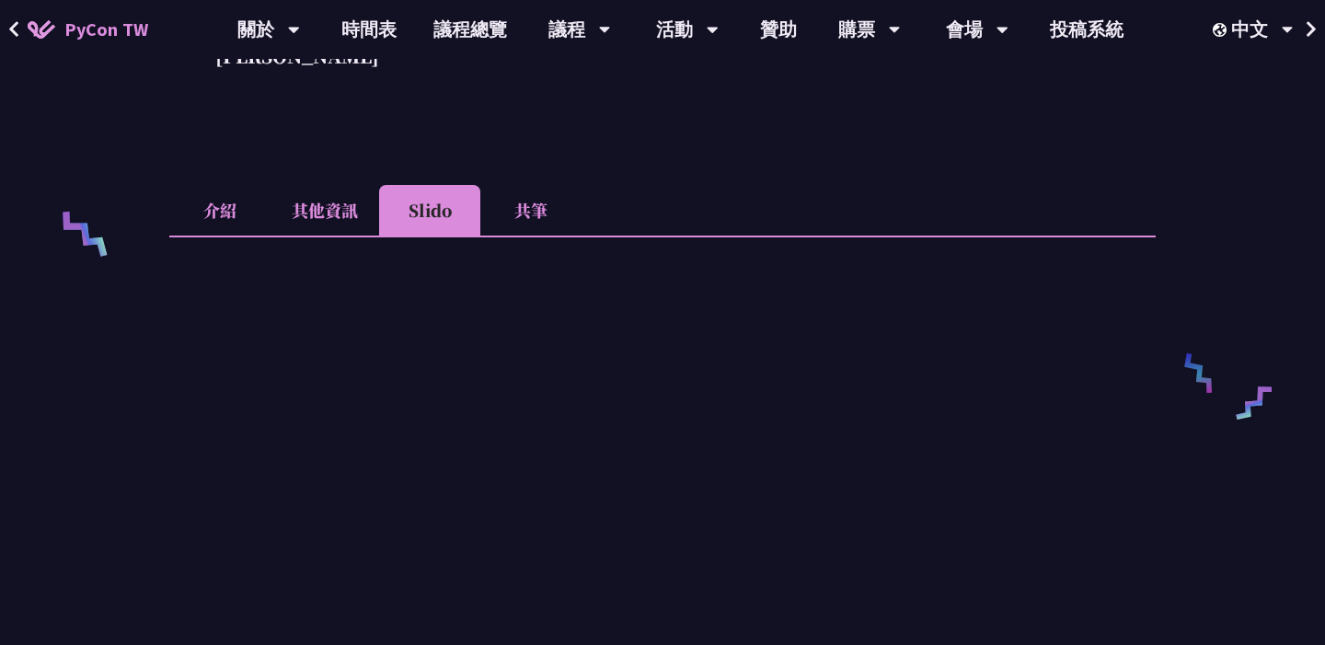
click at [520, 201] on li "共筆" at bounding box center [530, 210] width 101 height 51
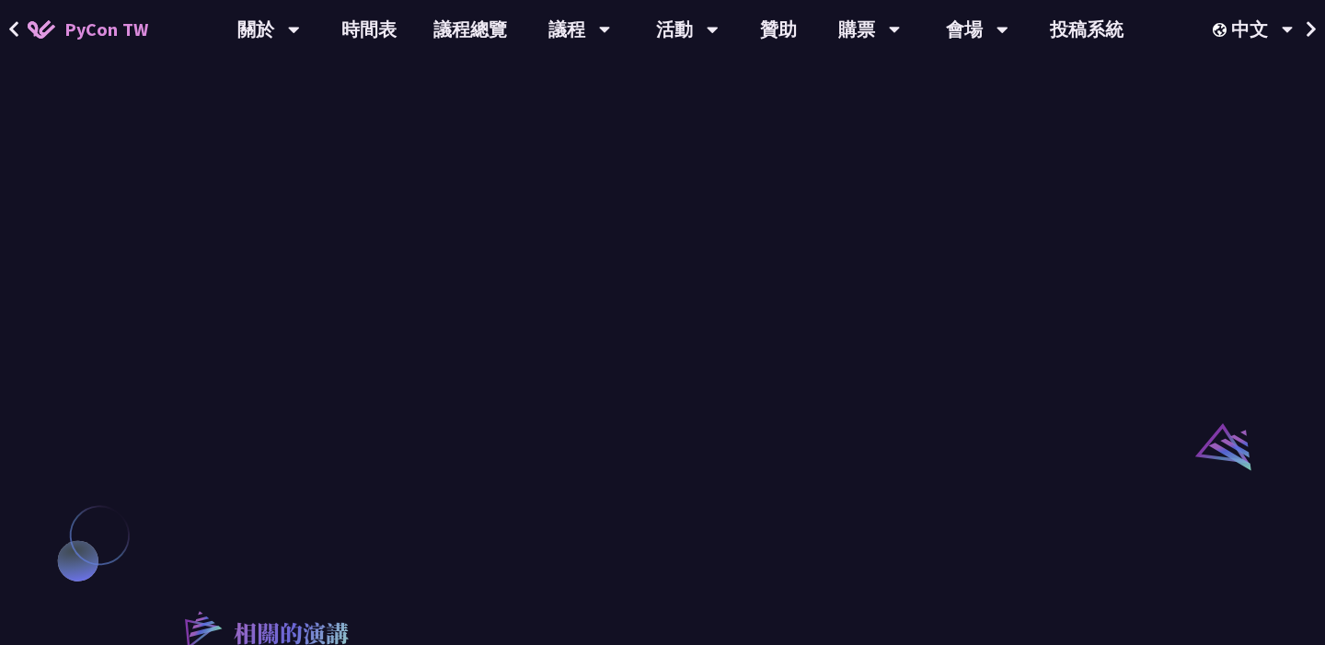
scroll to position [997, 0]
